Goal: Information Seeking & Learning: Understand process/instructions

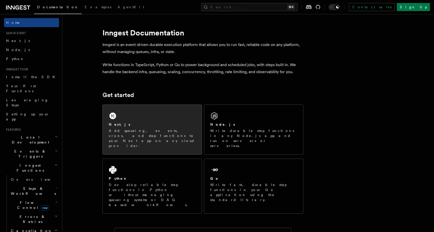
click at [145, 121] on div "Next.js Add queueing, events, crons, and step functions to your Next app on any…" at bounding box center [152, 129] width 99 height 49
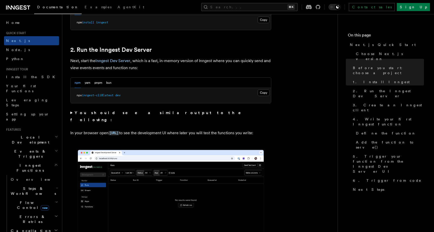
scroll to position [329, 0]
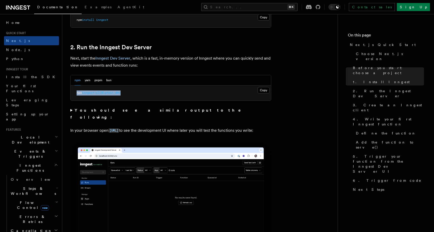
drag, startPoint x: 137, startPoint y: 91, endPoint x: 74, endPoint y: 92, distance: 63.1
click at [74, 92] on pre "npx inngest-cli@latest dev" at bounding box center [171, 92] width 200 height 15
copy span "npx inngest-cli@latest dev"
